Goal: Find contact information: Find contact information

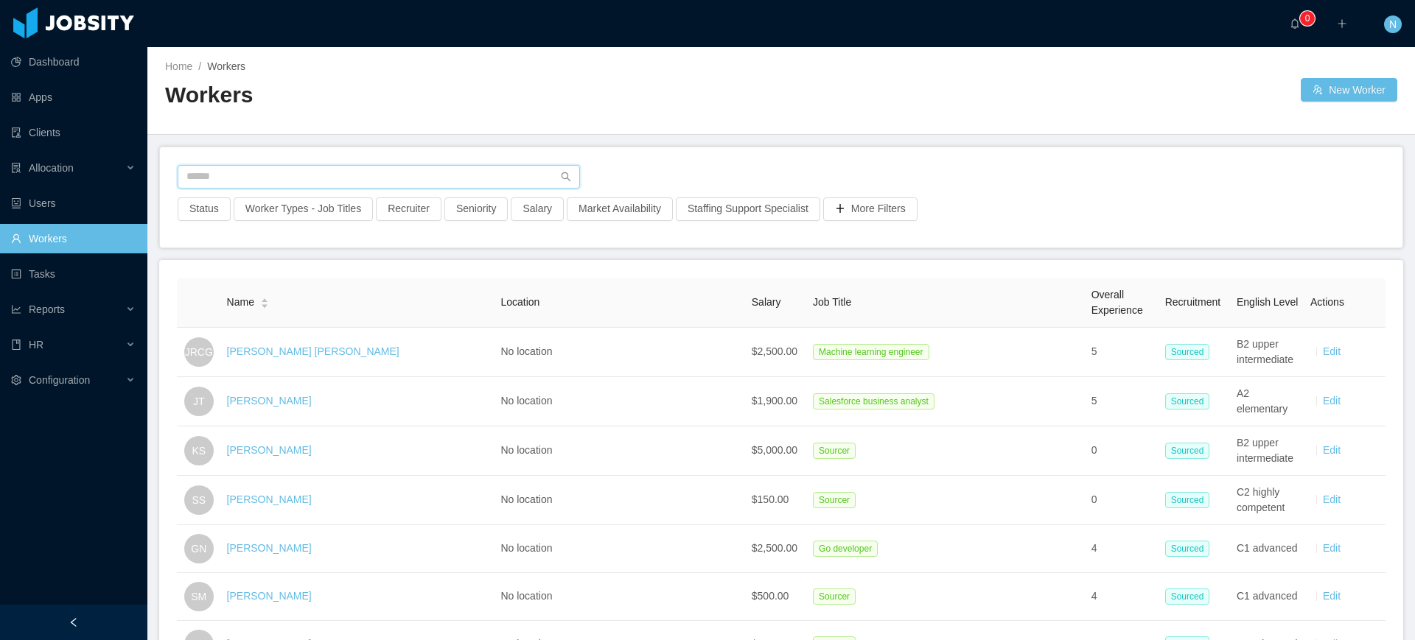
click at [352, 173] on input "text" at bounding box center [379, 177] width 402 height 24
type input "******"
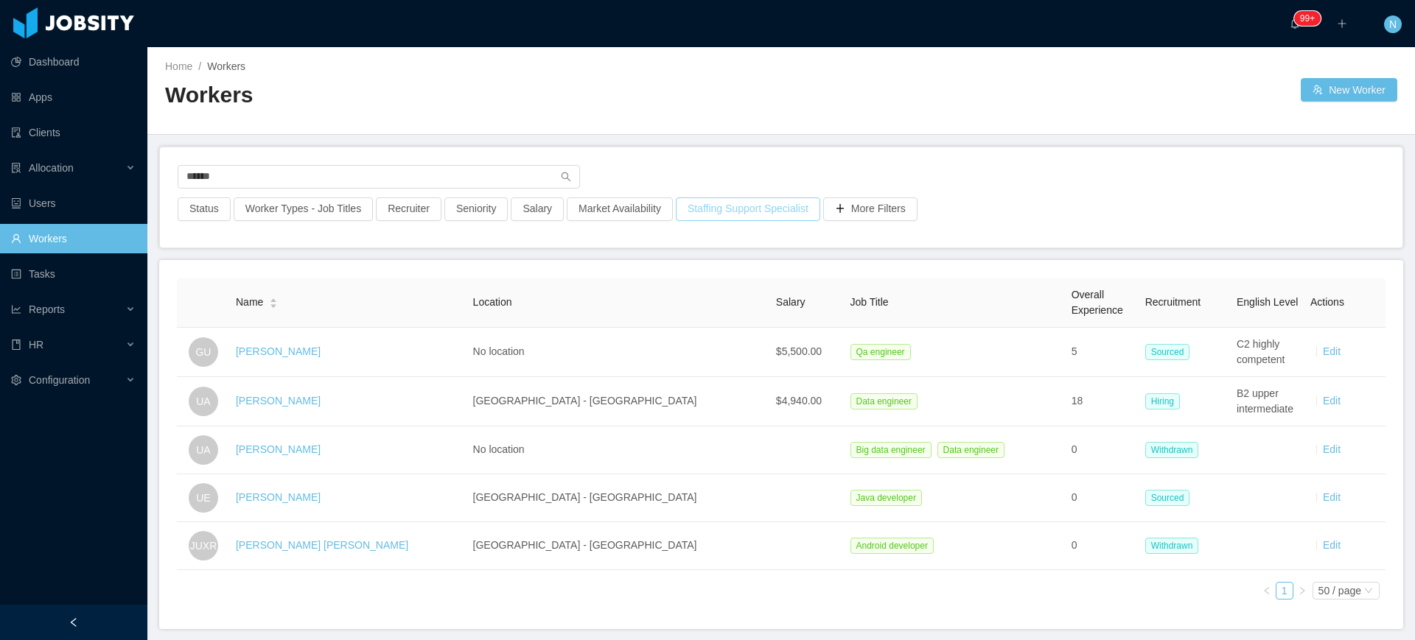
click at [690, 210] on button "Staffing Support Specialist" at bounding box center [748, 209] width 144 height 24
click at [715, 274] on div "Staffing Support Specialist" at bounding box center [736, 274] width 192 height 15
type input "*****"
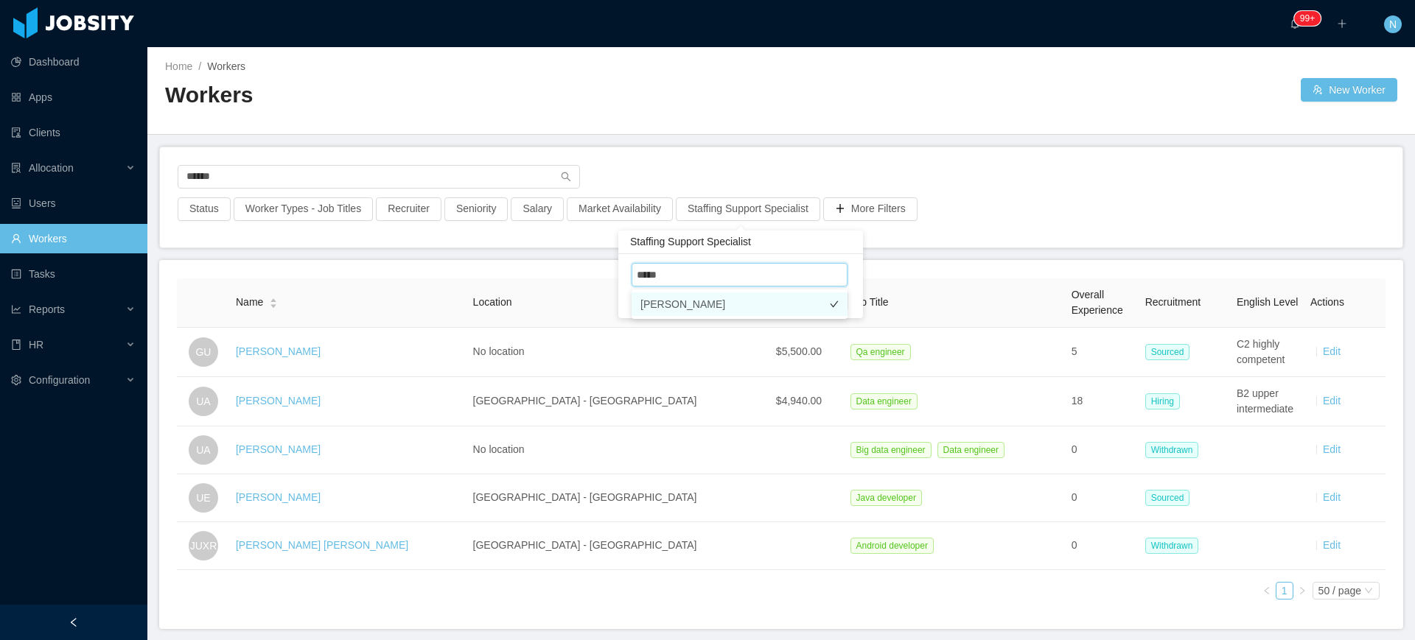
click at [724, 302] on li "[PERSON_NAME]" at bounding box center [739, 305] width 216 height 24
click at [1046, 212] on div "Status Worker Types - Job Titles Recruiter Seniority Salary Market Availability…" at bounding box center [781, 213] width 1210 height 32
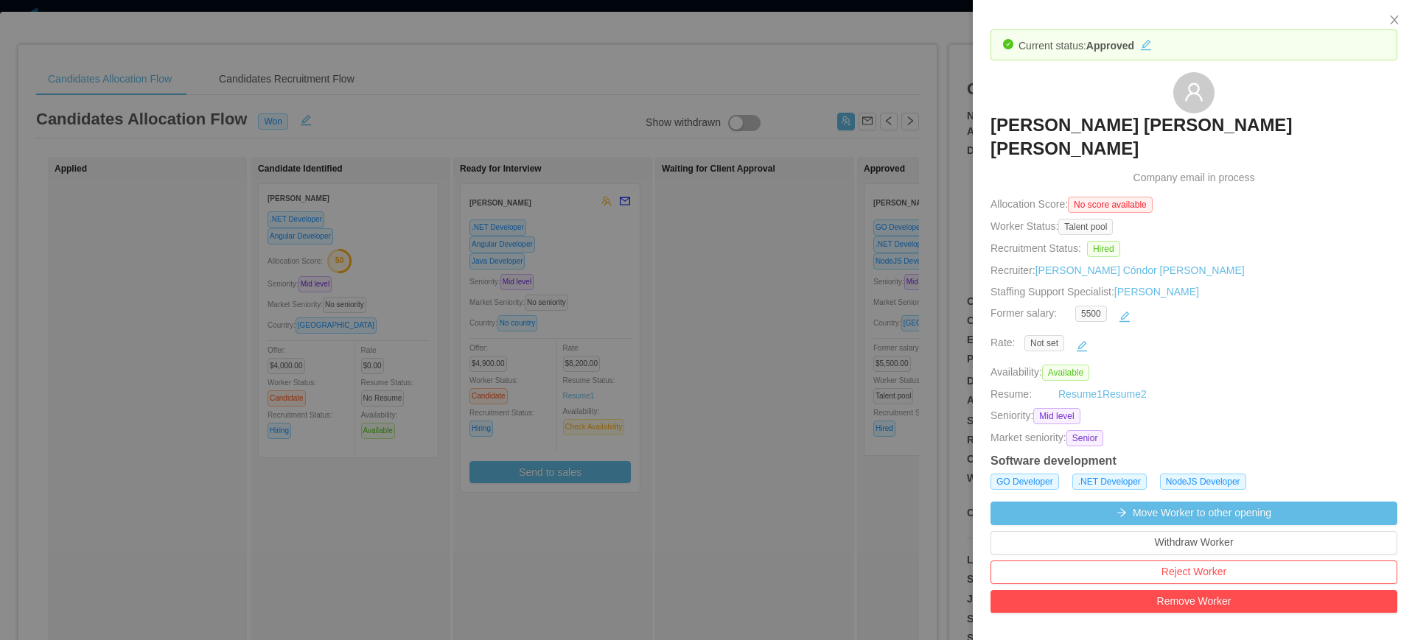
click at [956, 321] on div at bounding box center [707, 320] width 1415 height 640
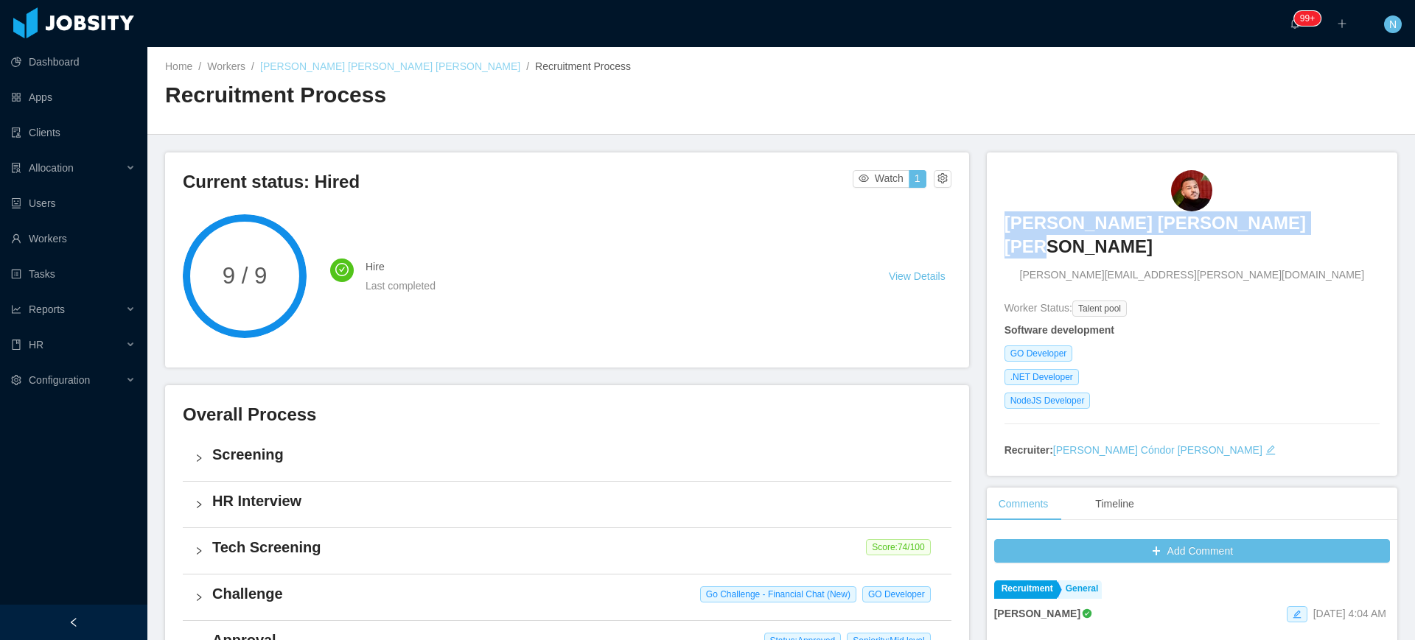
click at [356, 66] on link "[PERSON_NAME] [PERSON_NAME] [PERSON_NAME]" at bounding box center [390, 66] width 260 height 12
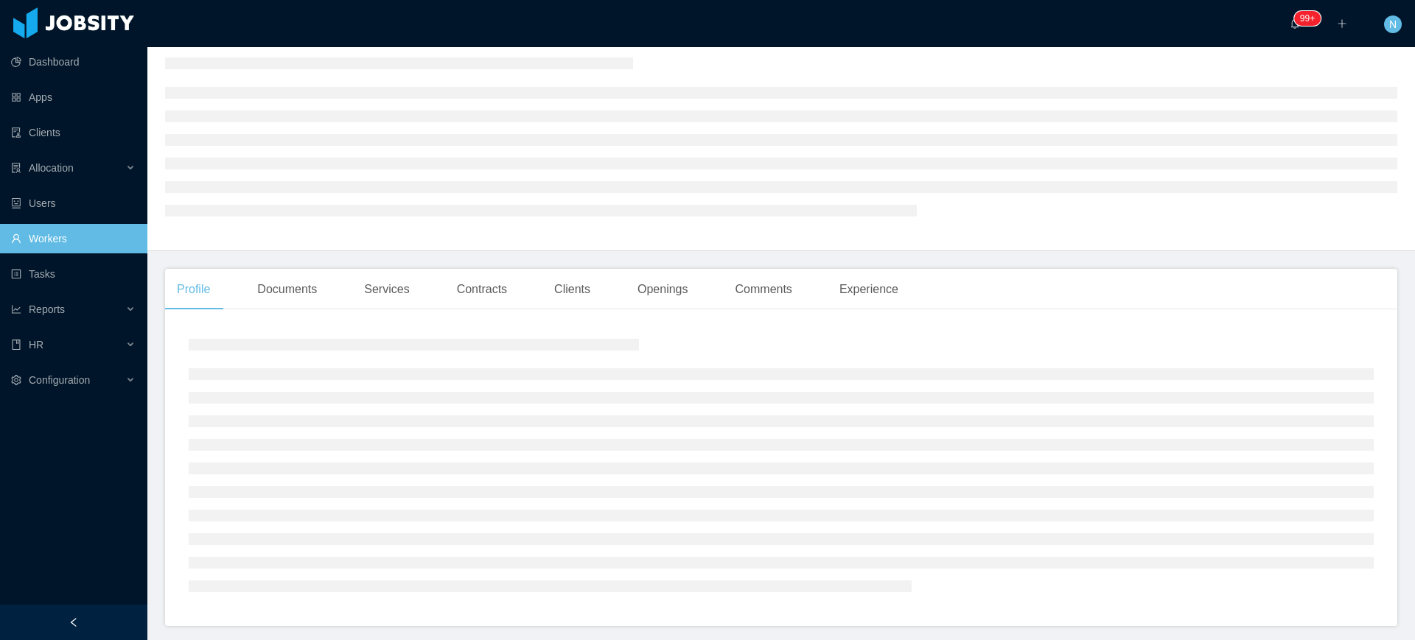
scroll to position [112, 0]
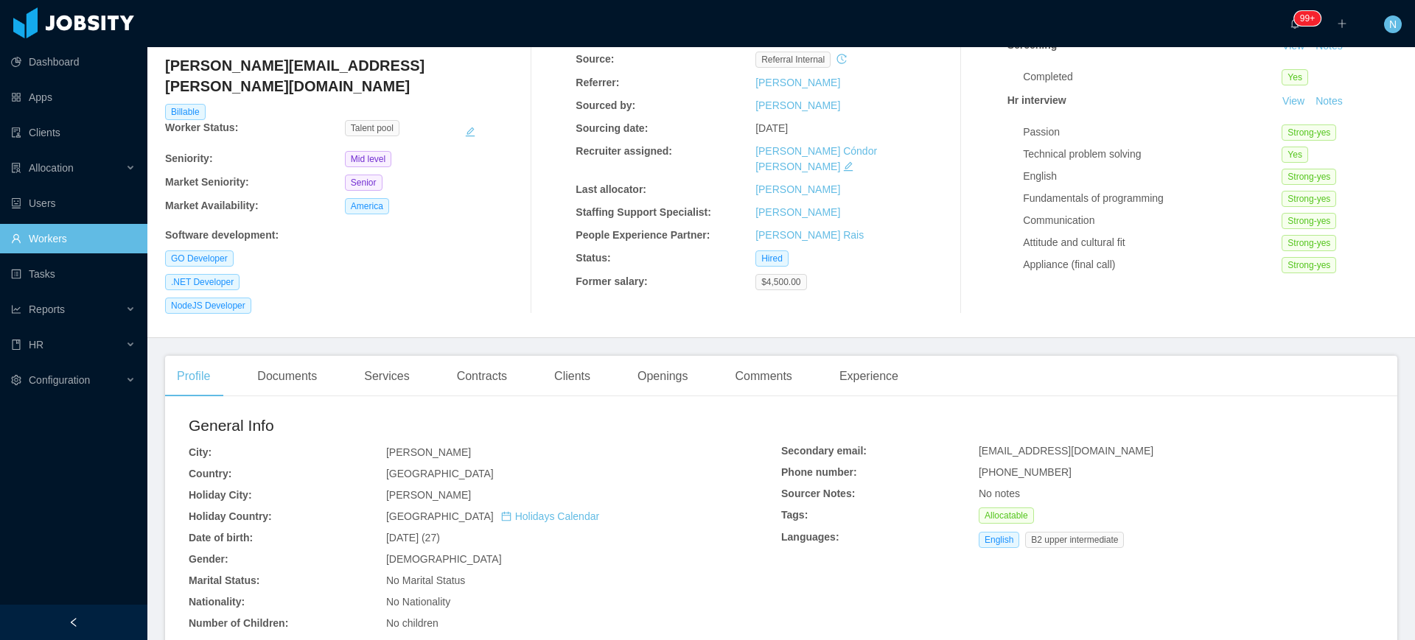
click at [1020, 445] on span "[EMAIL_ADDRESS][DOMAIN_NAME]" at bounding box center [1065, 451] width 175 height 12
copy span "[EMAIL_ADDRESS][DOMAIN_NAME]"
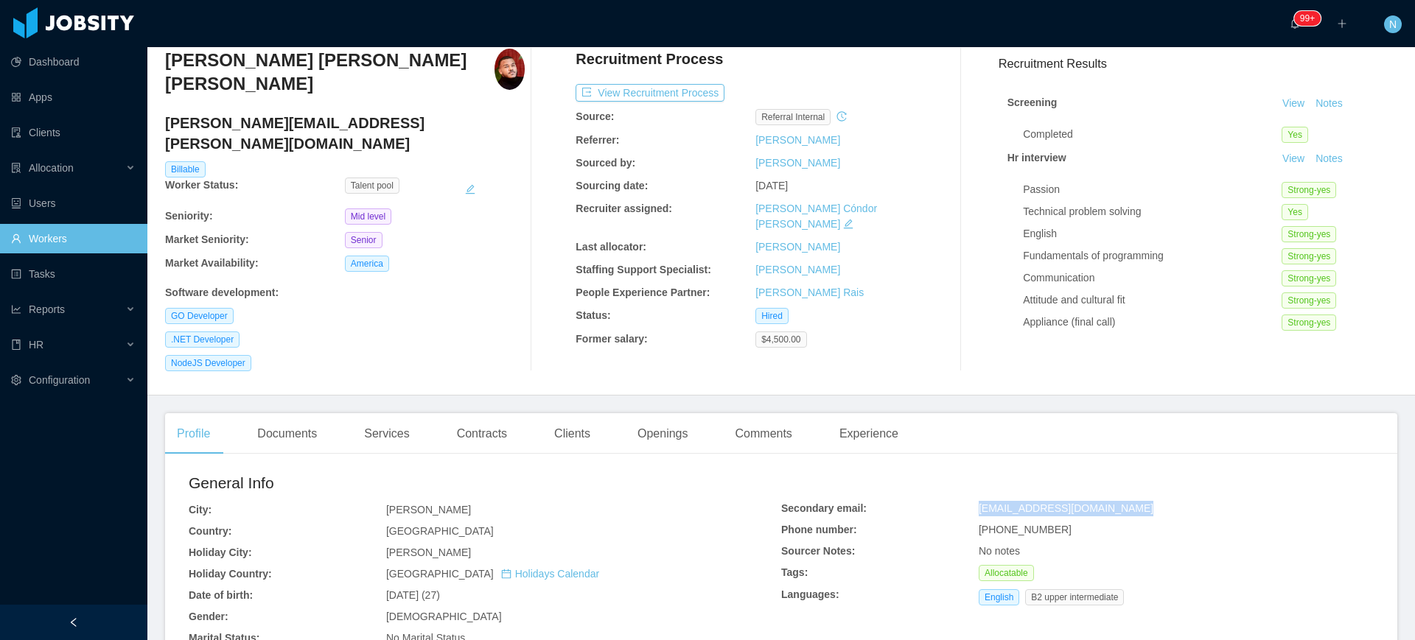
scroll to position [0, 0]
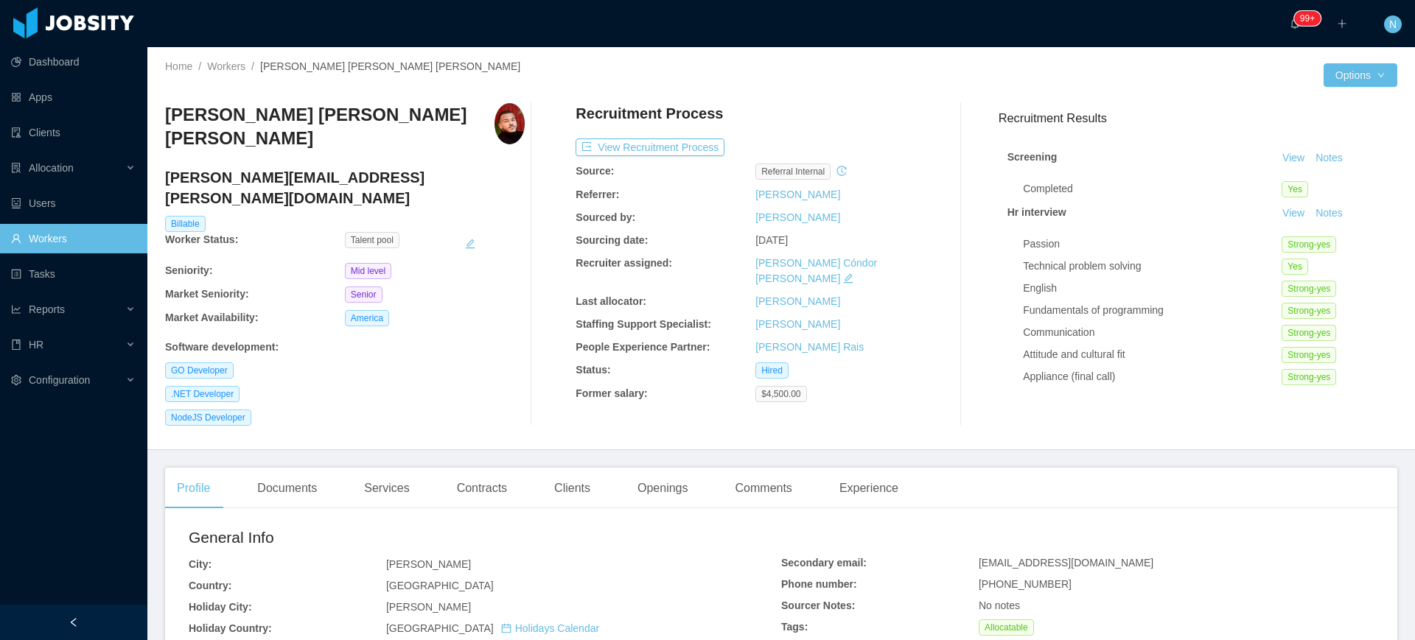
click at [321, 108] on h3 "[PERSON_NAME] [PERSON_NAME] [PERSON_NAME]" at bounding box center [329, 127] width 329 height 48
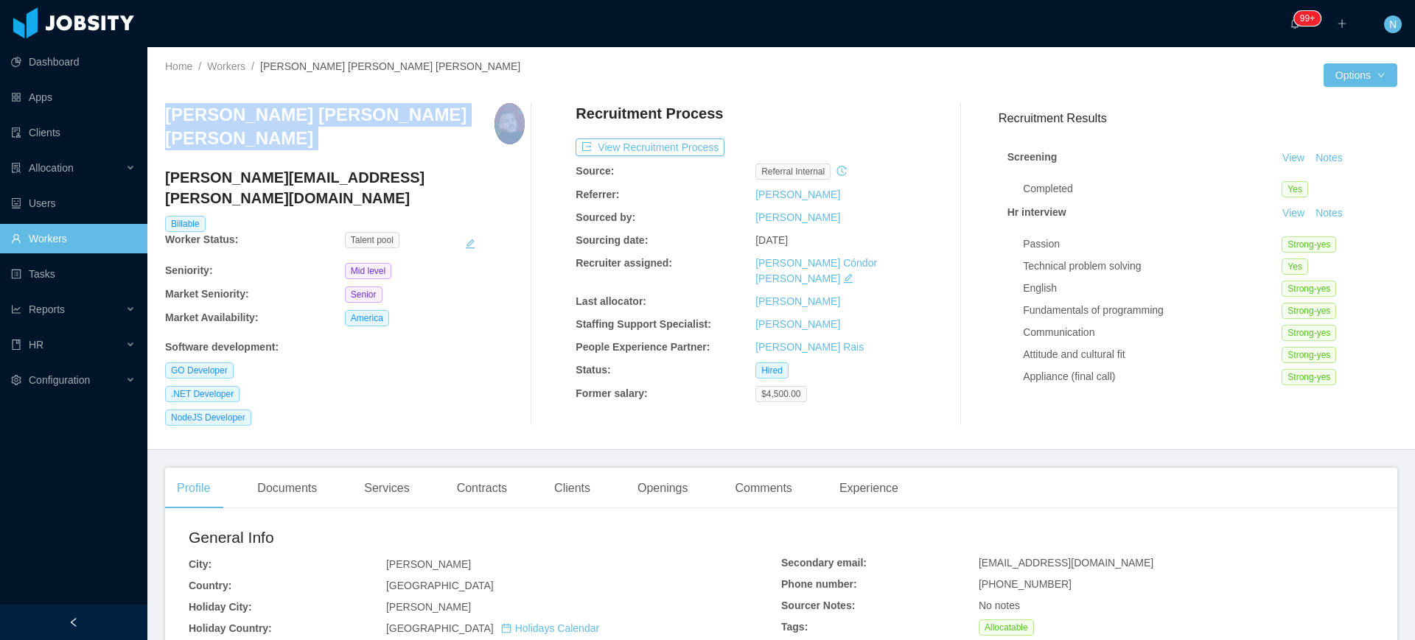
click at [321, 108] on h3 "[PERSON_NAME] [PERSON_NAME] [PERSON_NAME]" at bounding box center [329, 127] width 329 height 48
copy h3 "[PERSON_NAME] [PERSON_NAME] [PERSON_NAME]"
click at [312, 111] on h3 "[PERSON_NAME] [PERSON_NAME] [PERSON_NAME]" at bounding box center [329, 127] width 329 height 48
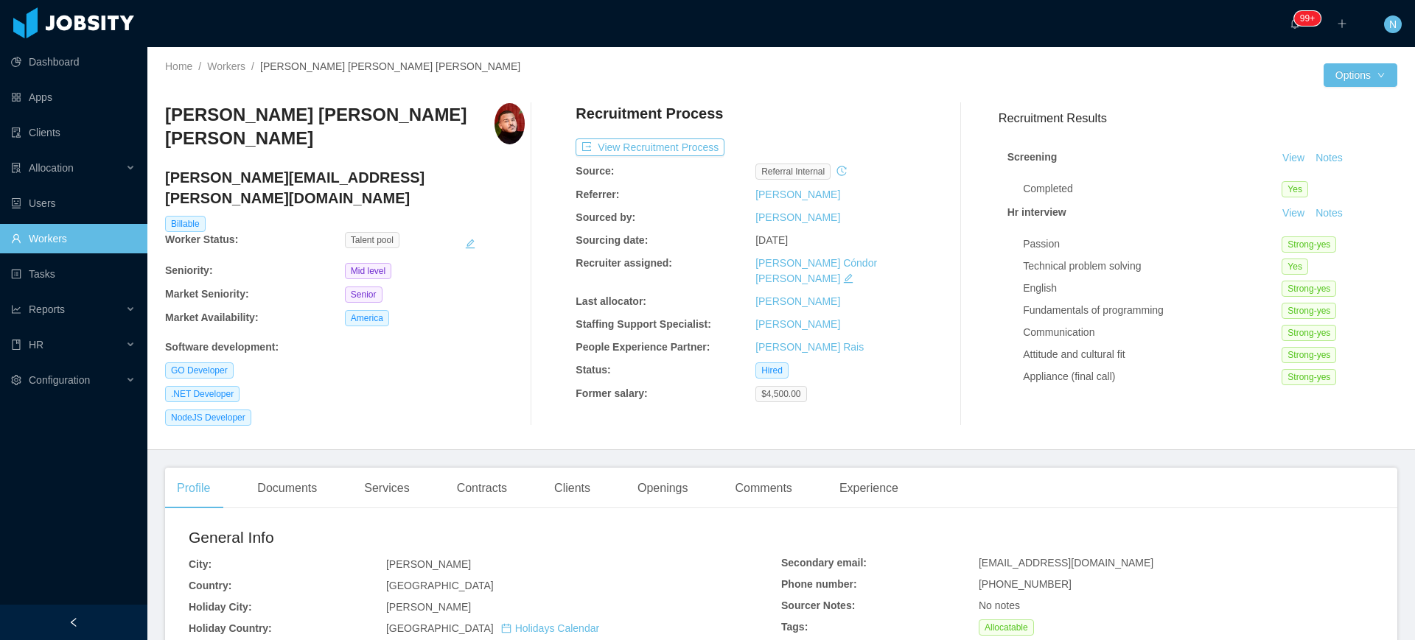
click at [997, 557] on span "[EMAIL_ADDRESS][DOMAIN_NAME]" at bounding box center [1065, 563] width 175 height 12
copy span "[EMAIL_ADDRESS][DOMAIN_NAME]"
